Goal: Transaction & Acquisition: Obtain resource

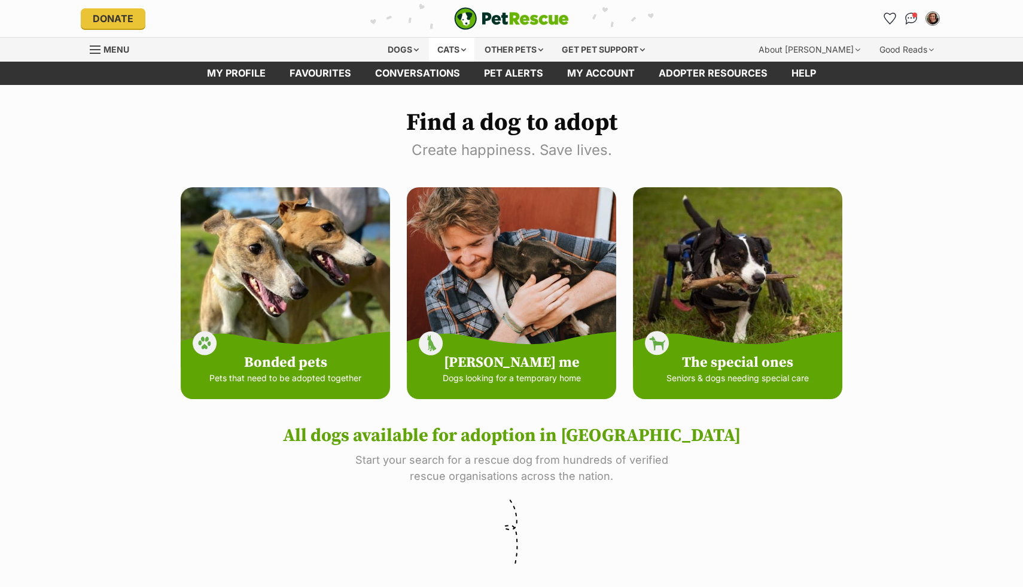
click at [466, 52] on div "Cats" at bounding box center [451, 50] width 45 height 24
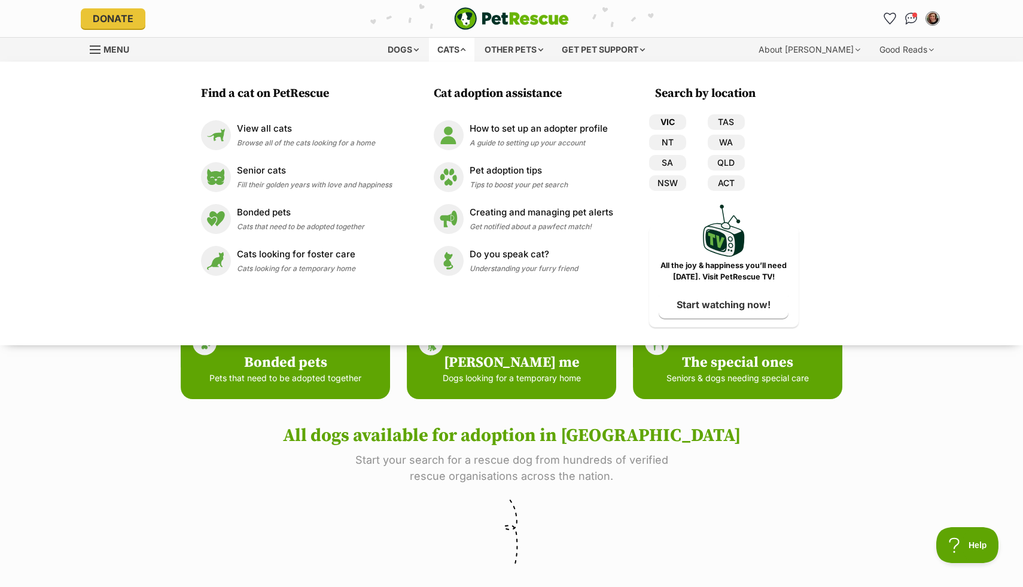
click at [662, 121] on link "VIC" at bounding box center [667, 122] width 37 height 16
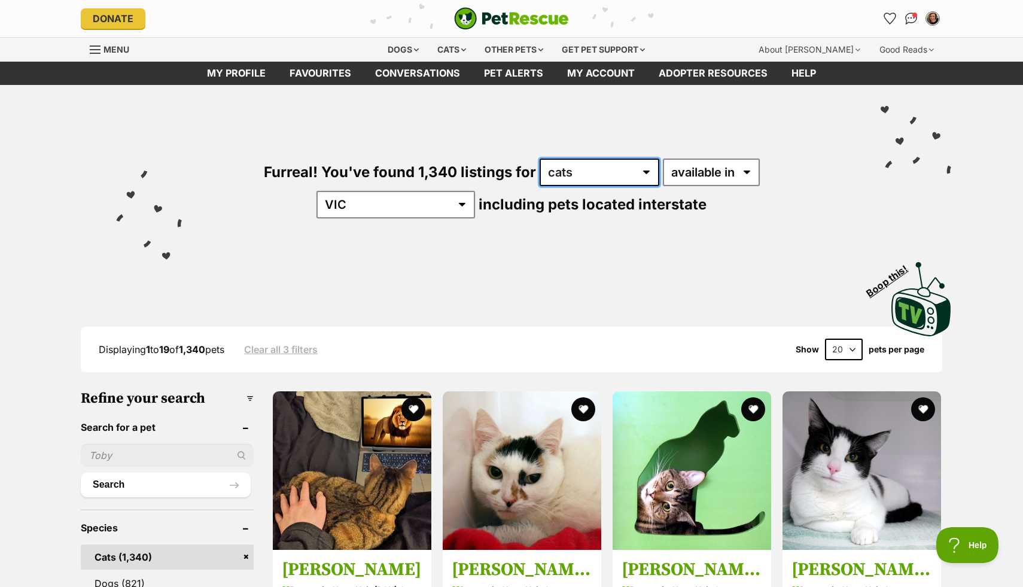
click at [573, 174] on select "any type of pet cats dogs other pets" at bounding box center [600, 173] width 120 height 28
select select "Dogs"
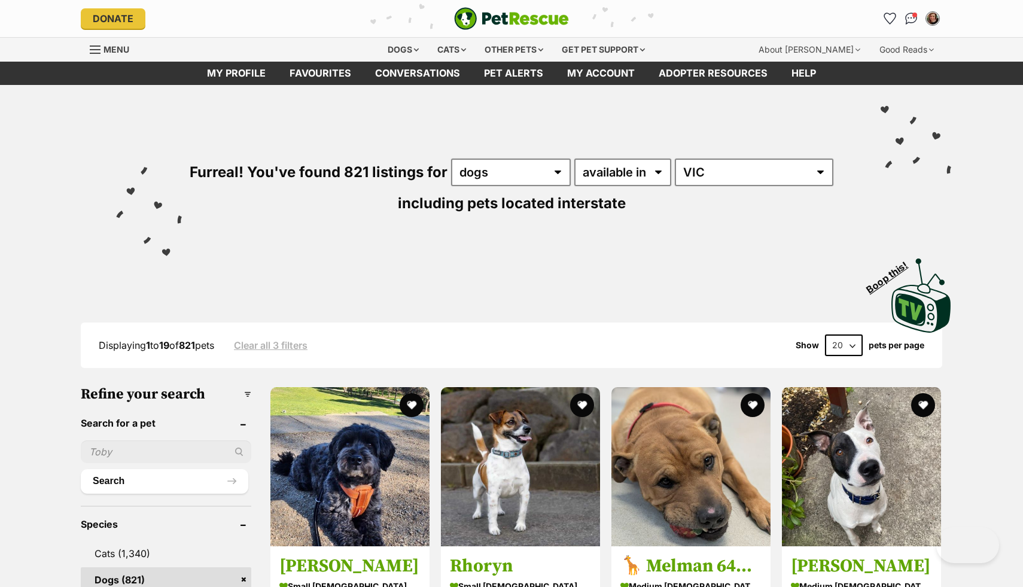
click at [841, 349] on select "20 40 60" at bounding box center [844, 345] width 38 height 22
select select "60"
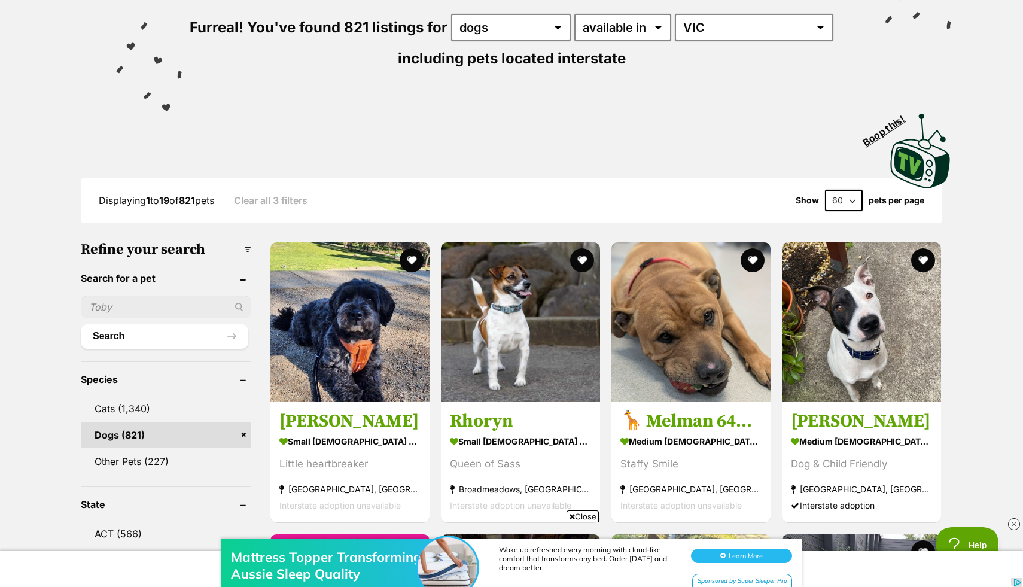
scroll to position [264, 0]
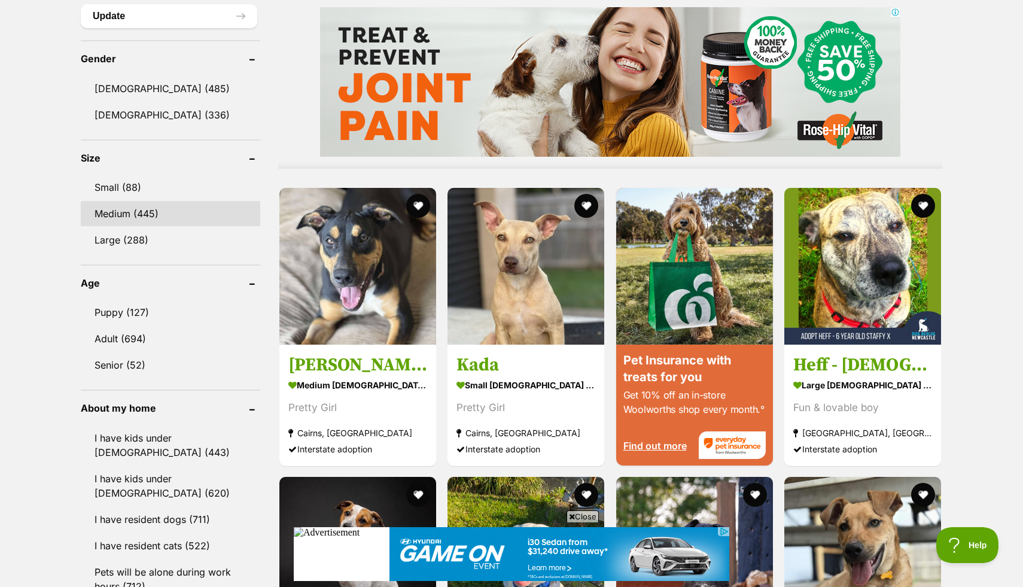
scroll to position [967, 0]
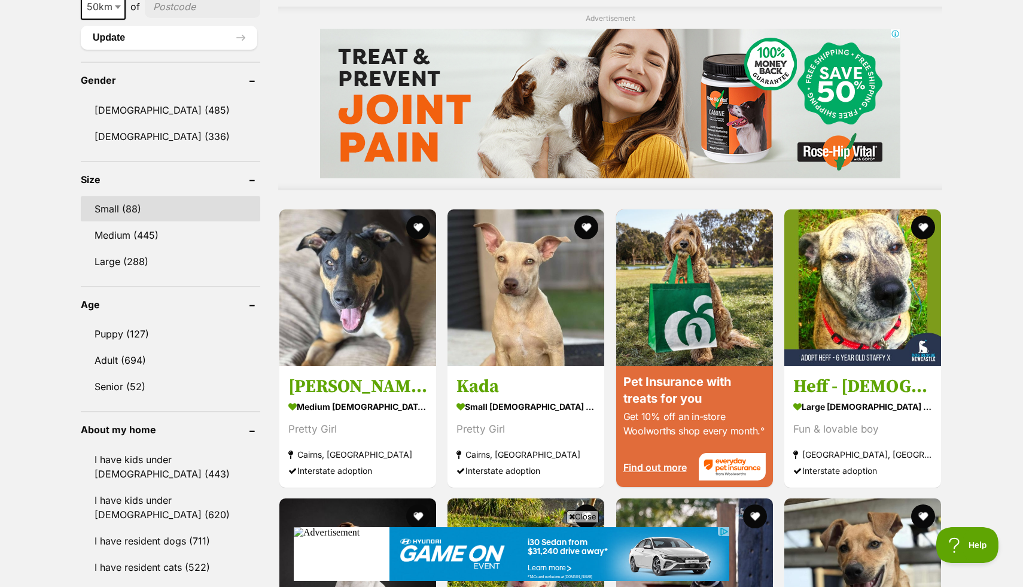
click at [150, 212] on link "Small (88)" at bounding box center [170, 208] width 179 height 25
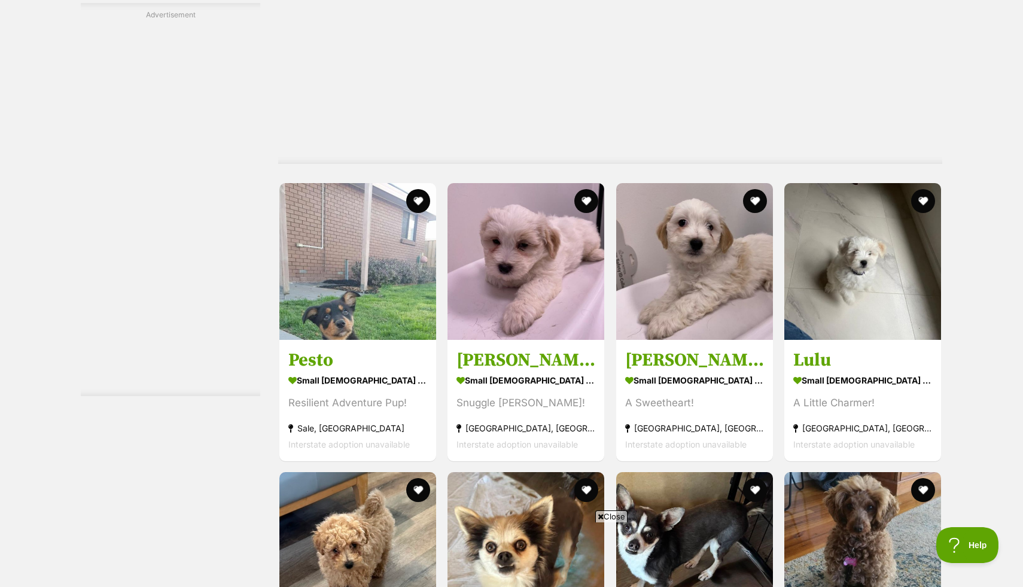
scroll to position [3490, 0]
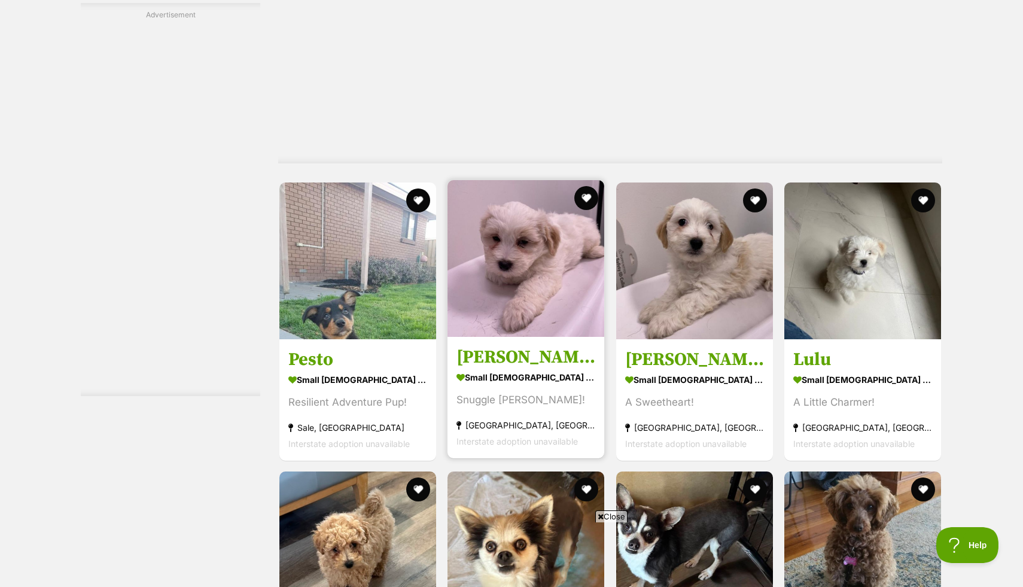
click at [571, 282] on img at bounding box center [526, 258] width 157 height 157
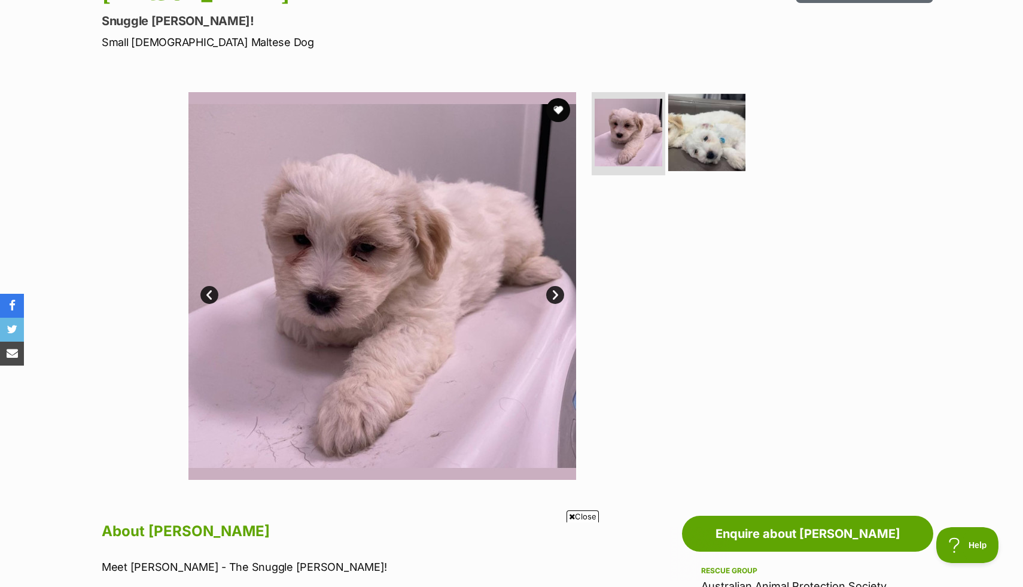
click at [726, 144] on img at bounding box center [706, 131] width 77 height 77
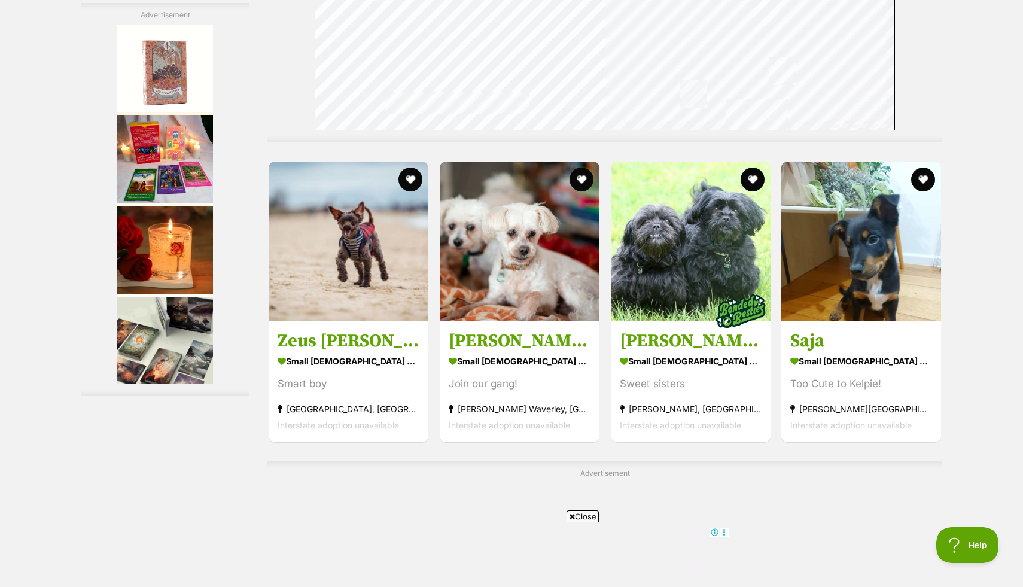
scroll to position [5535, 0]
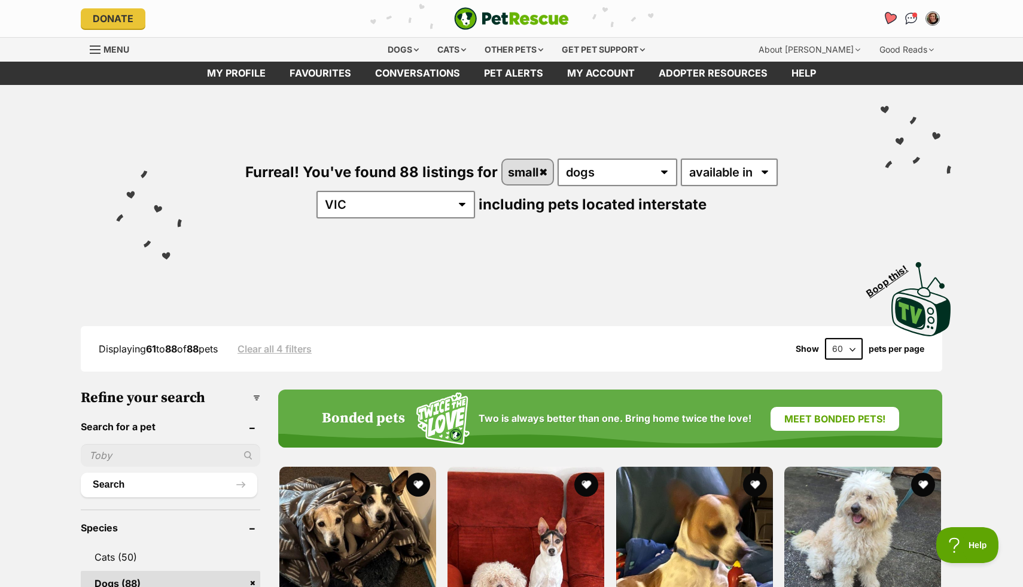
click at [893, 16] on icon "Favourites" at bounding box center [889, 18] width 14 height 14
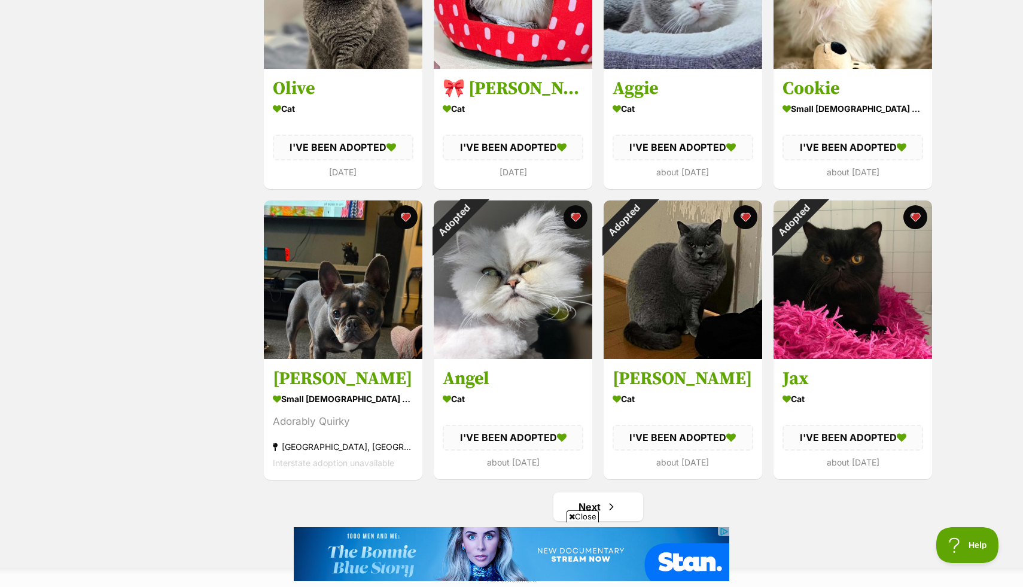
scroll to position [1210, 0]
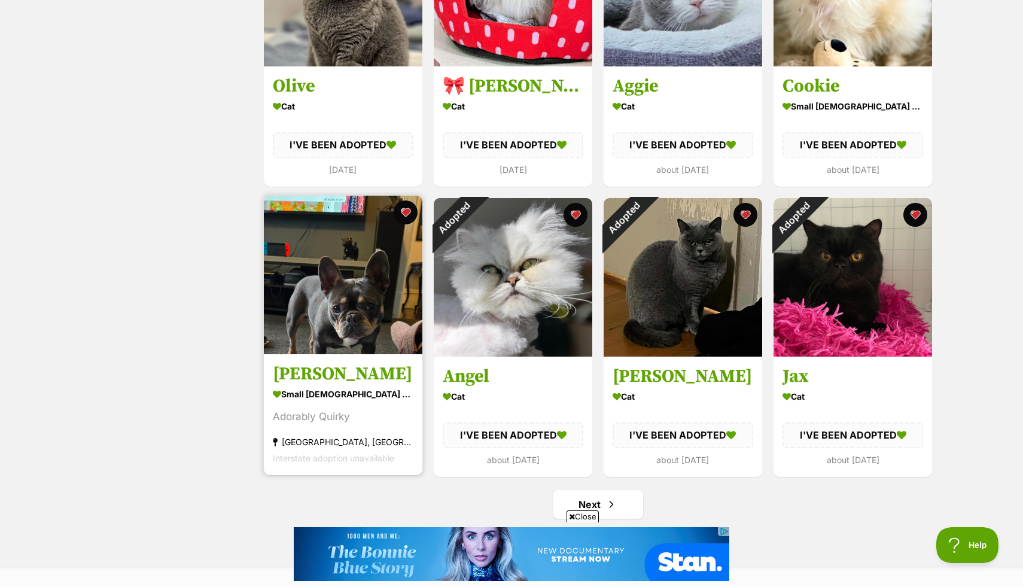
click at [368, 332] on img at bounding box center [343, 275] width 159 height 159
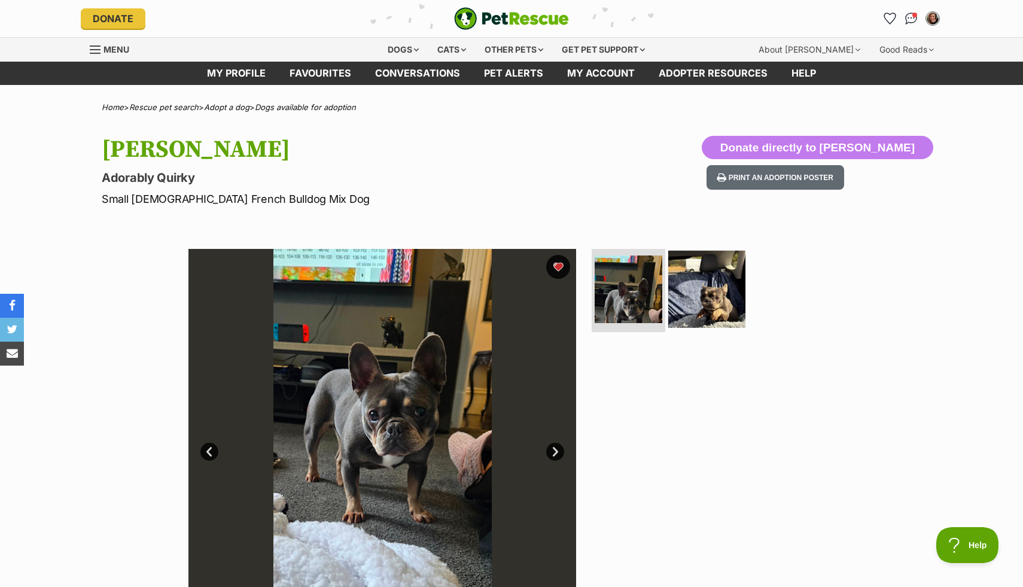
click at [679, 307] on img at bounding box center [706, 288] width 77 height 77
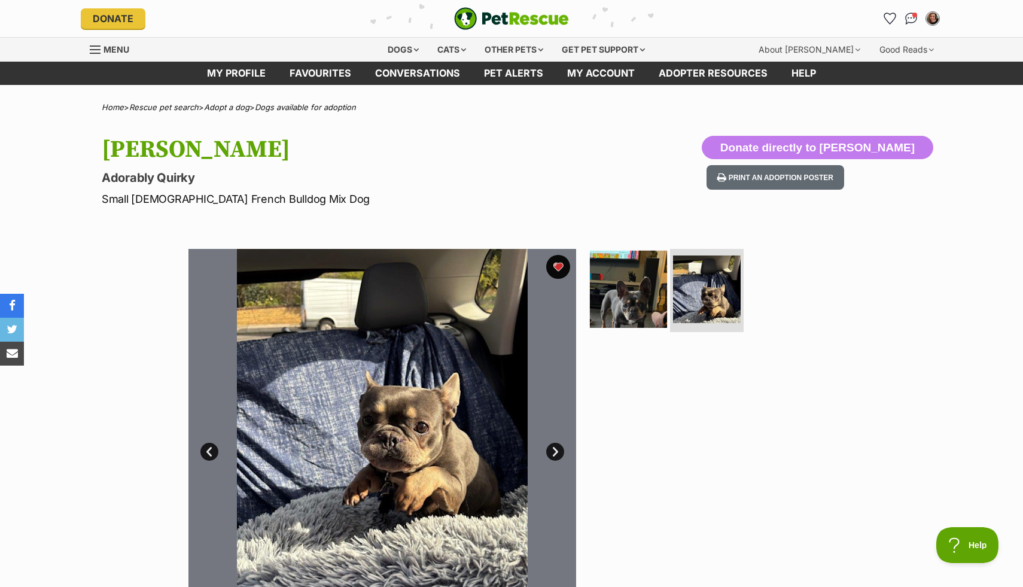
click at [662, 309] on img at bounding box center [628, 288] width 77 height 77
